Goal: Information Seeking & Learning: Learn about a topic

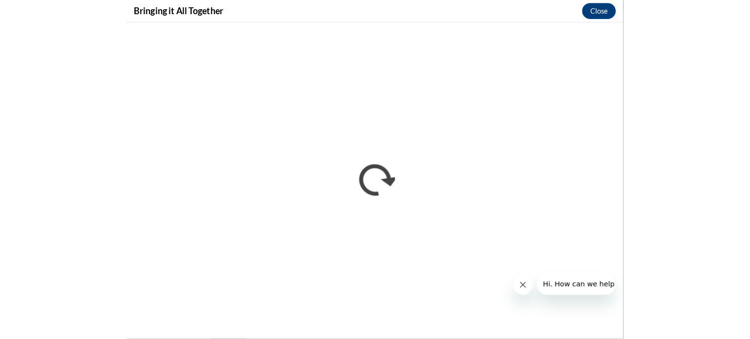
scroll to position [243, 0]
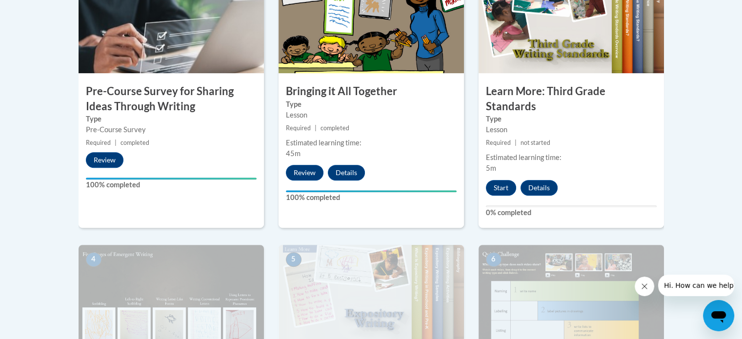
scroll to position [366, 0]
